Goal: Communication & Community: Answer question/provide support

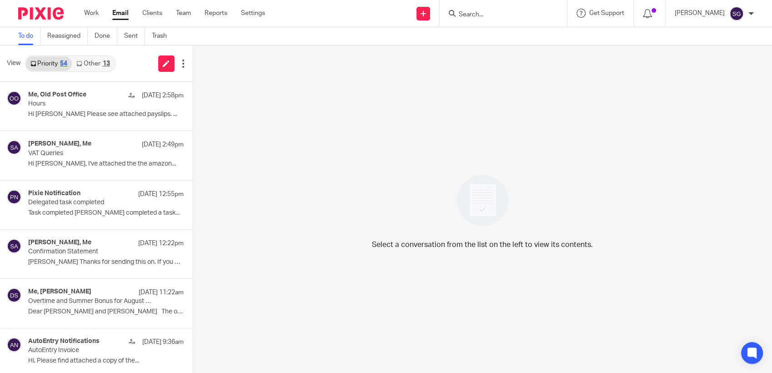
drag, startPoint x: 0, startPoint y: 0, endPoint x: 120, endPoint y: 15, distance: 121.1
click at [120, 15] on link "Email" at bounding box center [120, 13] width 16 height 9
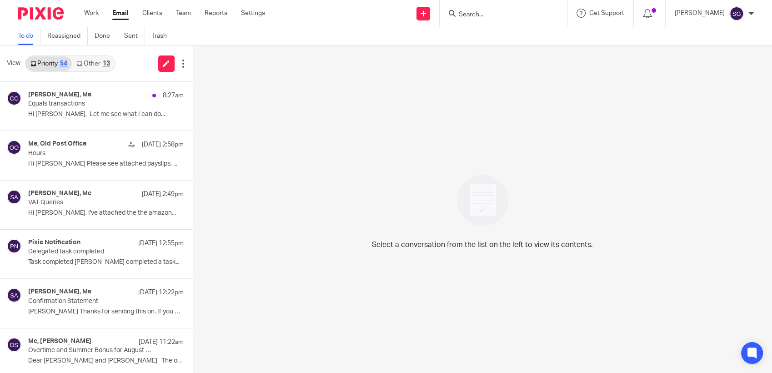
click at [312, 19] on div "Send new email Create task Add client Request signature Get Support Contact via…" at bounding box center [525, 13] width 493 height 27
click at [74, 106] on p "Equals transactions" at bounding box center [79, 104] width 102 height 8
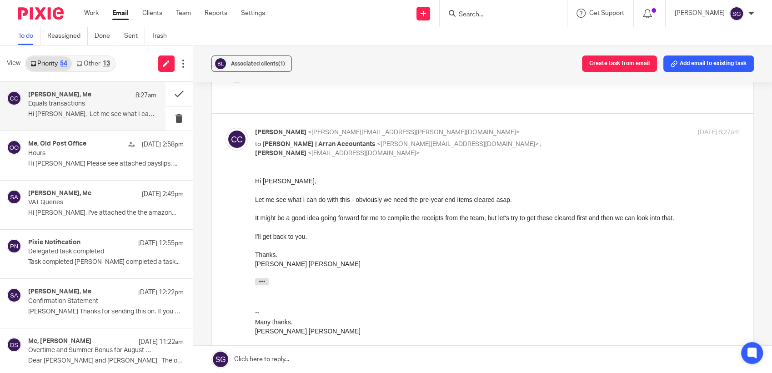
scroll to position [353, 0]
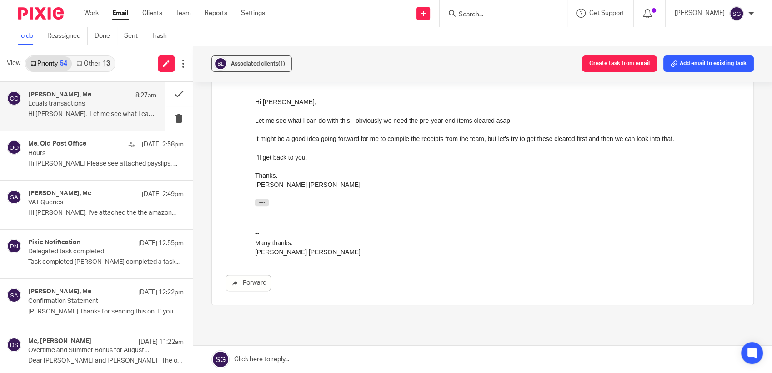
click at [119, 16] on link "Email" at bounding box center [120, 13] width 16 height 9
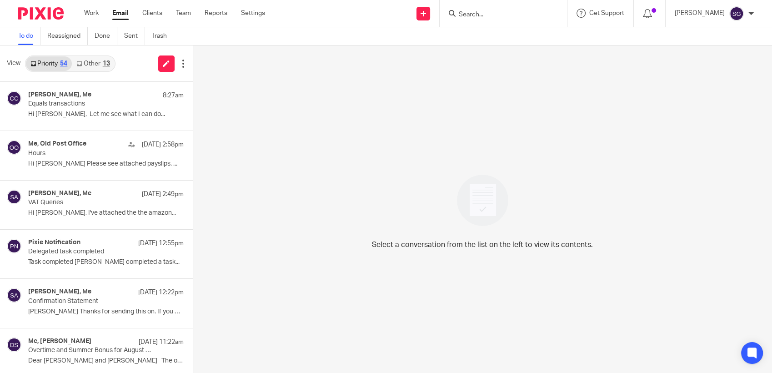
click at [382, 30] on div "To do Reassigned Done Sent Trash" at bounding box center [386, 36] width 772 height 18
click at [341, 13] on div "Send new email Create task Add client Request signature Get Support Contact via…" at bounding box center [525, 13] width 493 height 27
